Goal: Find specific page/section: Find specific page/section

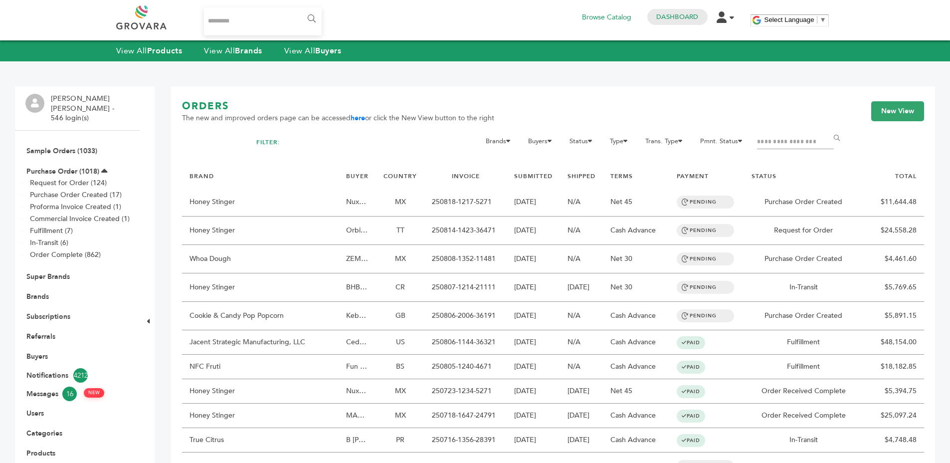
click at [231, 102] on h1 "ORDERS" at bounding box center [338, 106] width 312 height 14
drag, startPoint x: 231, startPoint y: 102, endPoint x: 286, endPoint y: 120, distance: 57.3
click at [235, 103] on h1 "ORDERS" at bounding box center [338, 106] width 312 height 14
click at [286, 120] on span "The new and improved orders page can be accessed here or click the New View but…" at bounding box center [338, 118] width 312 height 10
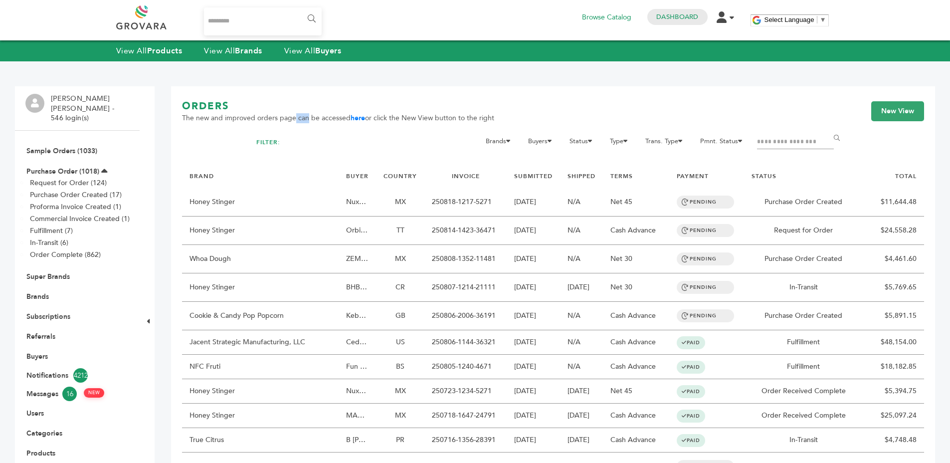
click at [286, 120] on span "The new and improved orders page can be accessed here or click the New View but…" at bounding box center [338, 118] width 312 height 10
click at [299, 121] on span "The new and improved orders page can be accessed here or click the New View but…" at bounding box center [338, 118] width 312 height 10
click at [329, 128] on div "ORDERS The new and improved orders page can be accessed here or click the New V…" at bounding box center [553, 117] width 742 height 36
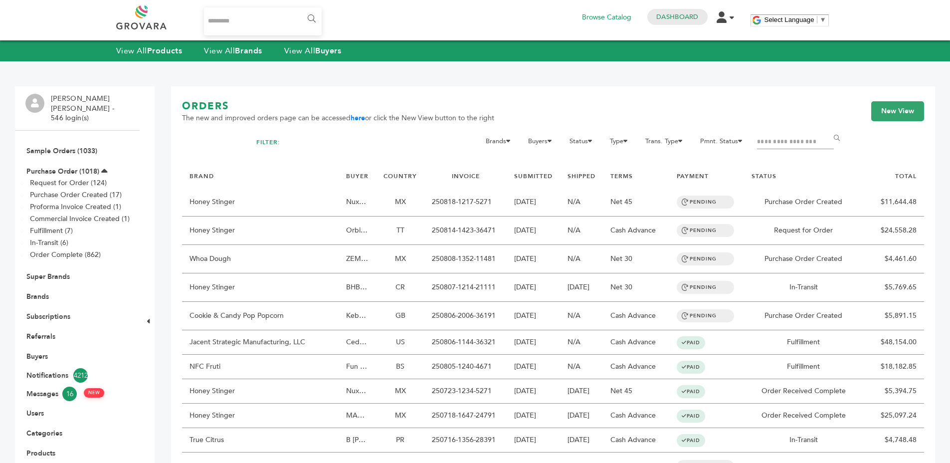
click at [329, 127] on div "ORDERS The new and improved orders page can be accessed here or click the New V…" at bounding box center [553, 117] width 742 height 36
click at [301, 117] on span "The new and improved orders page can be accessed here or click the New View but…" at bounding box center [338, 118] width 312 height 10
click at [32, 292] on link "Brands" at bounding box center [37, 296] width 22 height 9
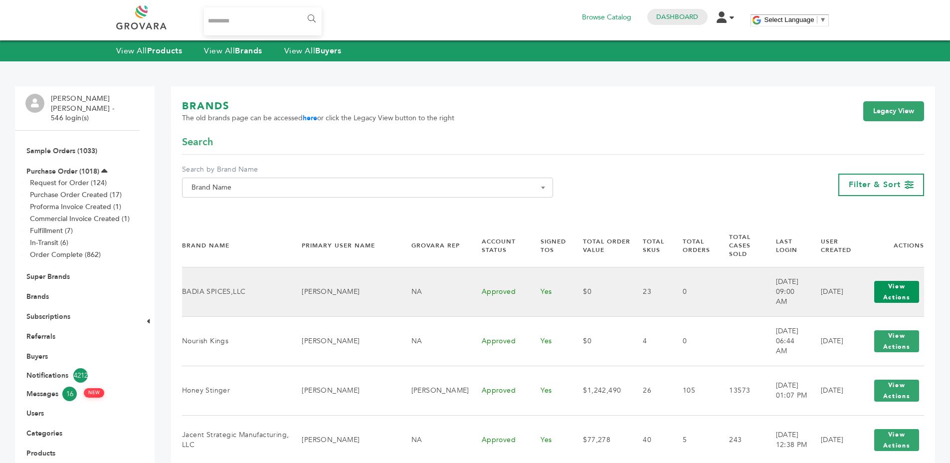
click at [889, 281] on button "View Actions" at bounding box center [896, 292] width 45 height 22
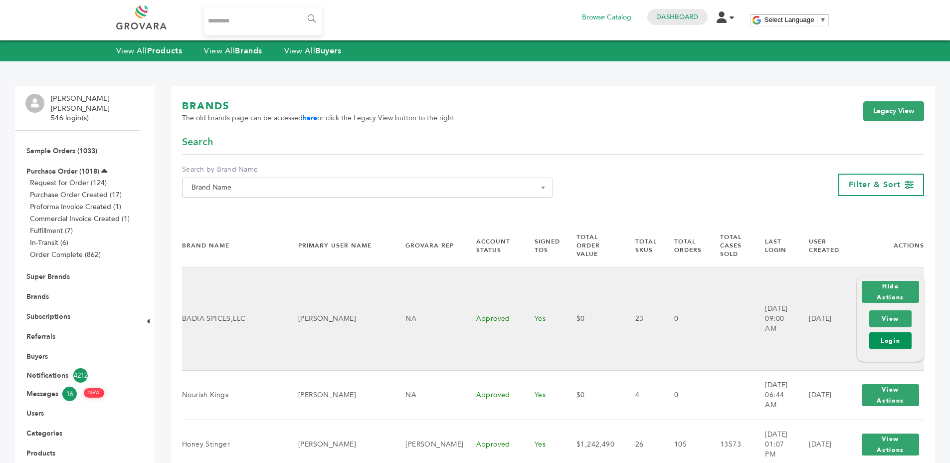
click at [881, 332] on link "Login" at bounding box center [890, 340] width 42 height 17
